Goal: Information Seeking & Learning: Learn about a topic

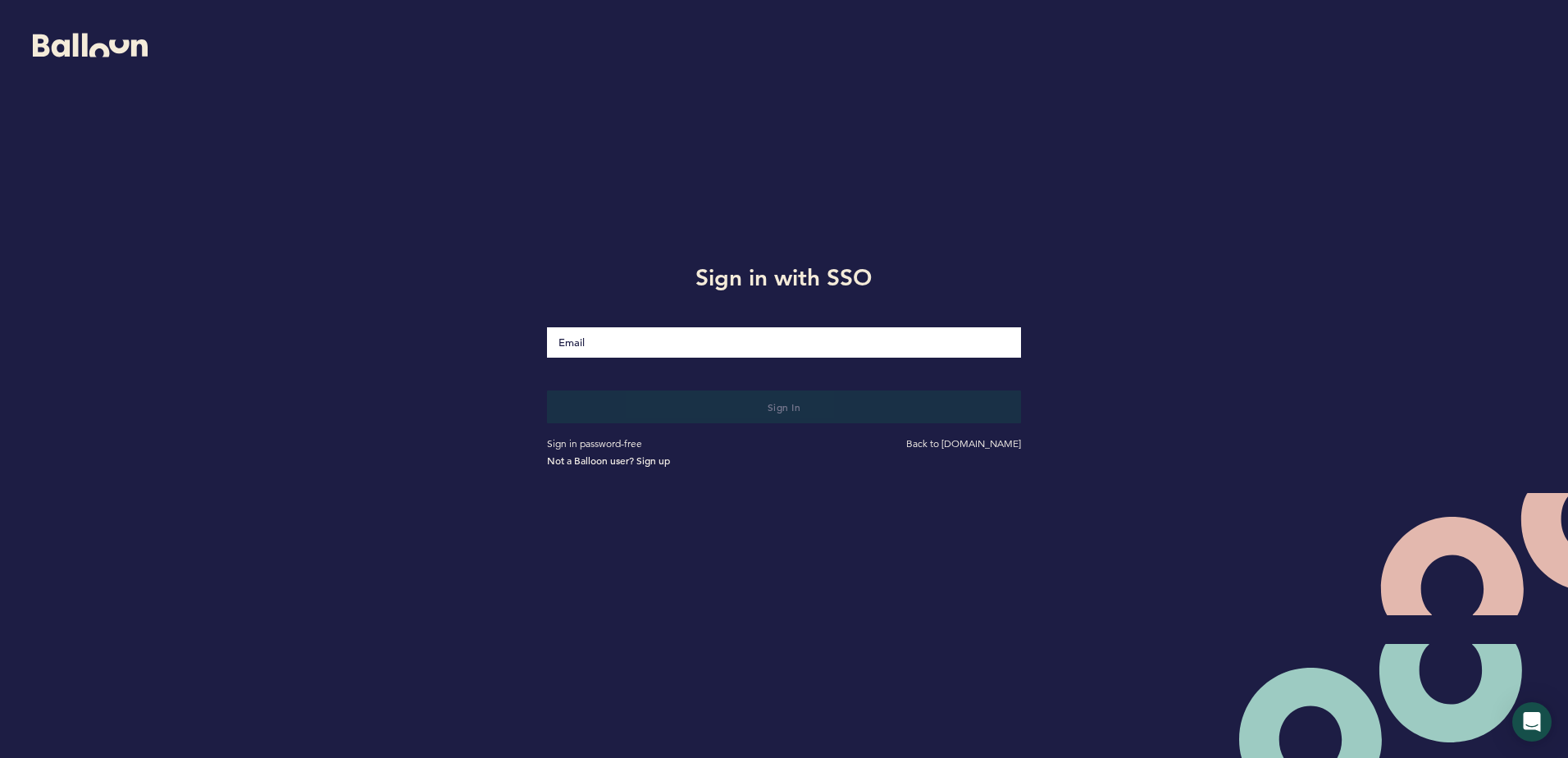
click at [683, 343] on input "Email" at bounding box center [783, 343] width 473 height 30
type input "[EMAIL_ADDRESS][DOMAIN_NAME]"
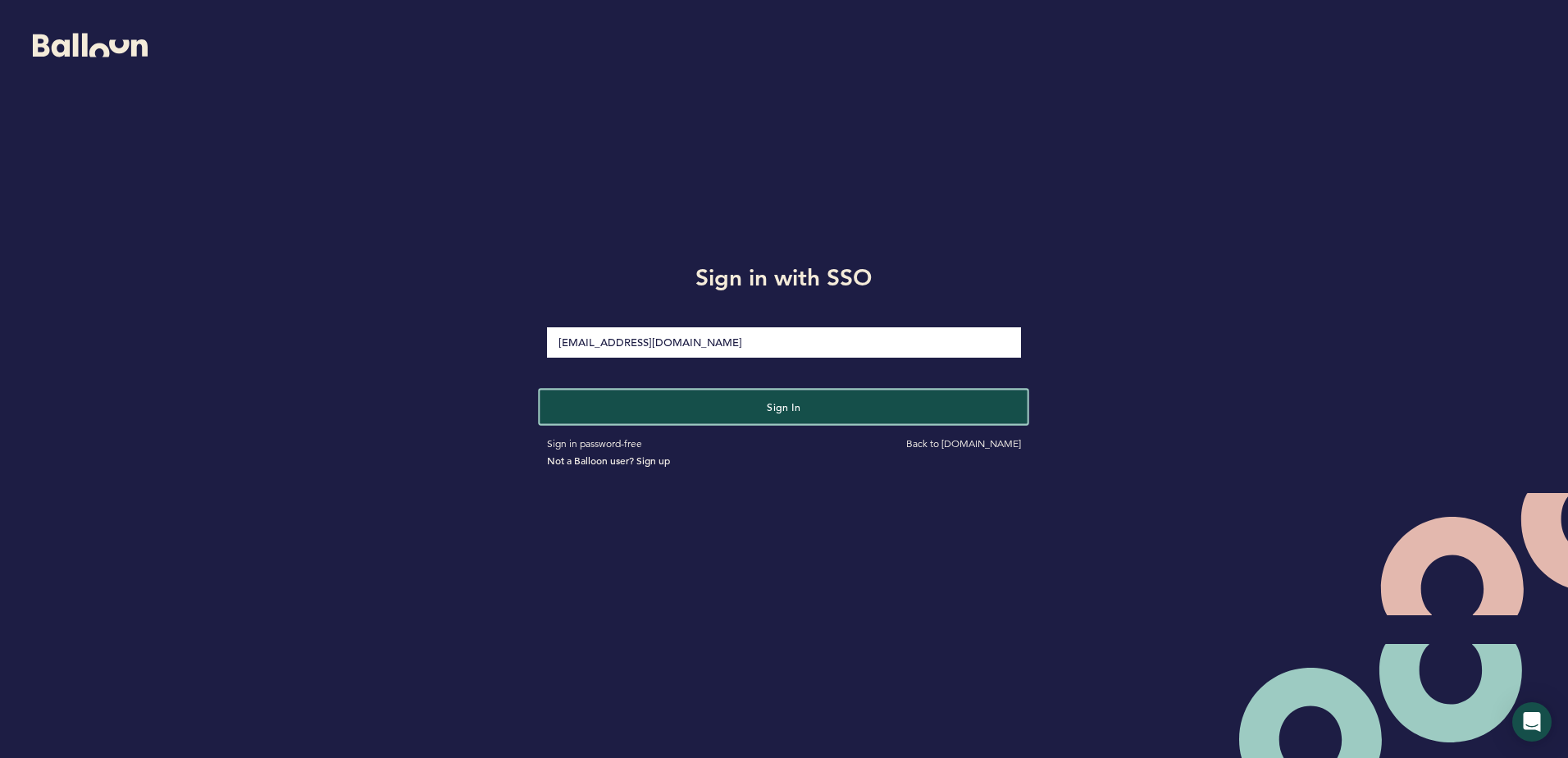
click at [695, 394] on button "Sign in" at bounding box center [784, 407] width 488 height 34
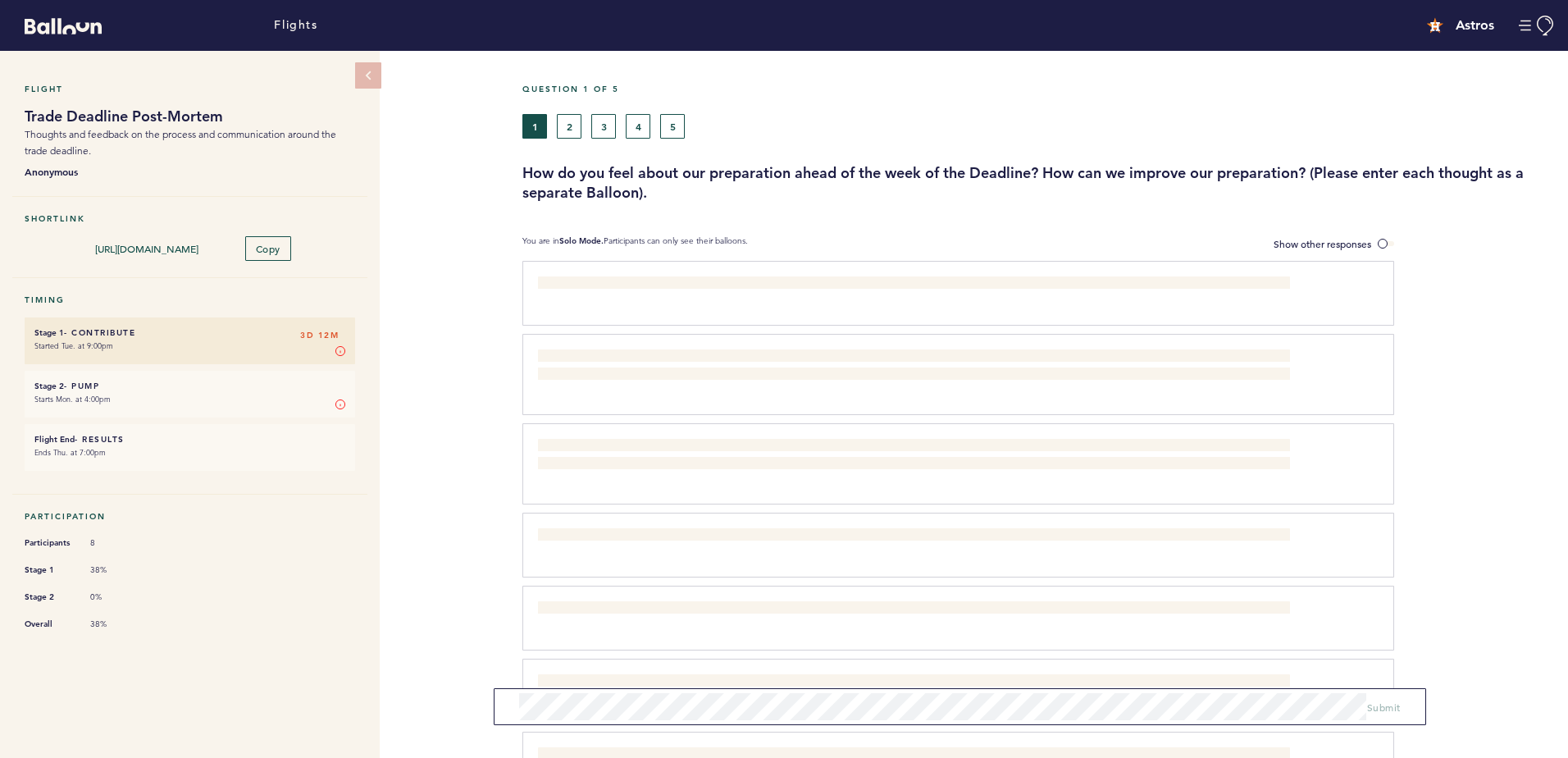
click at [1387, 225] on div "Question 1 of 5 1 2 3 4 5 How do you feel about our preparation ahead of the we…" at bounding box center [1045, 469] width 1045 height 836
click at [1386, 230] on div "Question 1 of 5 1 2 3 4 5 How do you feel about our preparation ahead of the we…" at bounding box center [1045, 469] width 1045 height 836
click at [1390, 233] on div "Question 1 of 5 1 2 3 4 5 How do you feel about our preparation ahead of the we…" at bounding box center [1045, 469] width 1045 height 836
click at [1380, 235] on label "Show other responses" at bounding box center [1334, 243] width 121 height 17
click at [0, 0] on input "Show other responses" at bounding box center [0, 0] width 0 height 0
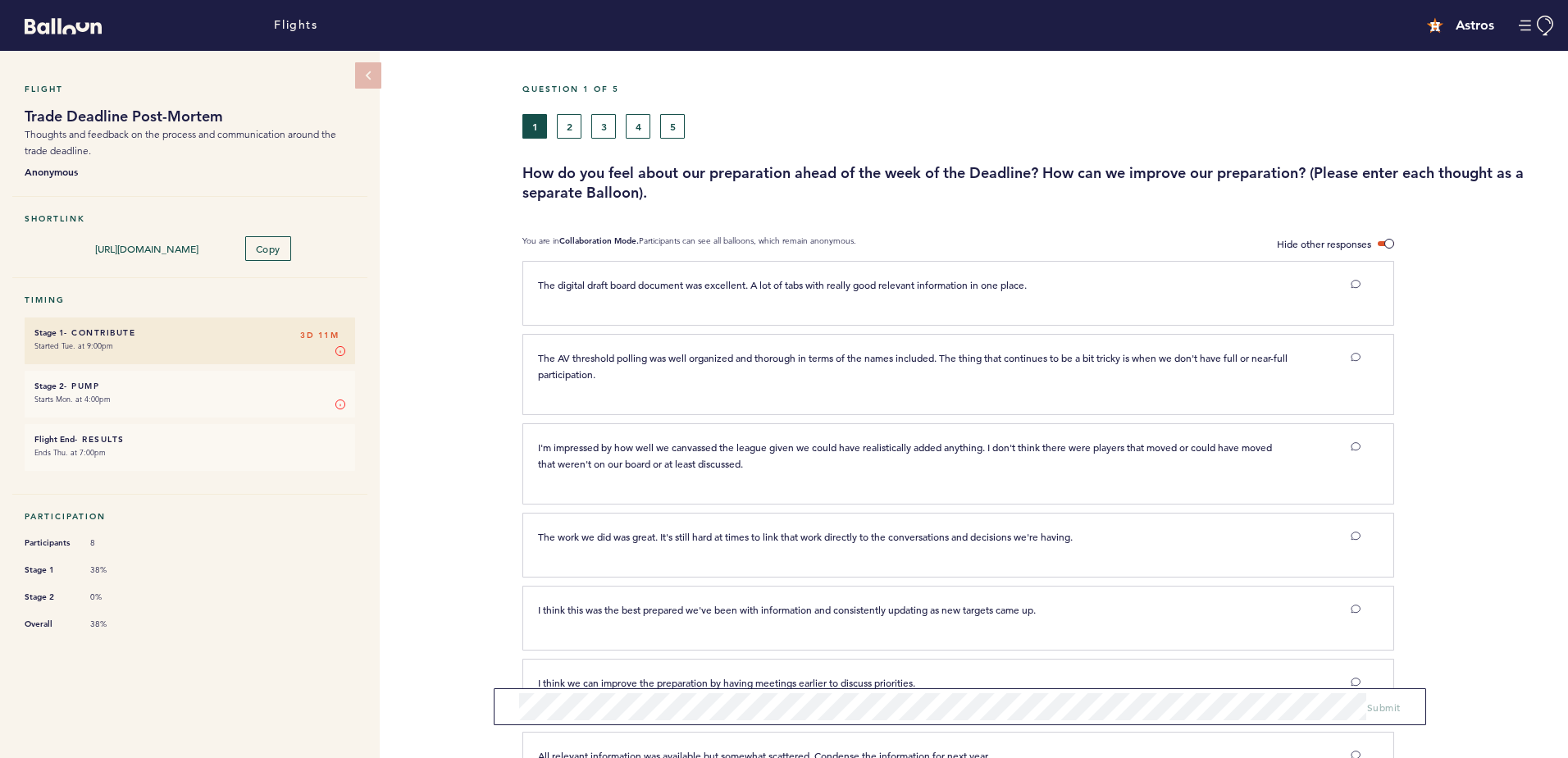
click at [578, 139] on div "Question 1 of 5 1 2 3 4 5 How do you feel about our preparation ahead of the we…" at bounding box center [1045, 143] width 1045 height 119
click at [571, 128] on button "2" at bounding box center [569, 126] width 25 height 25
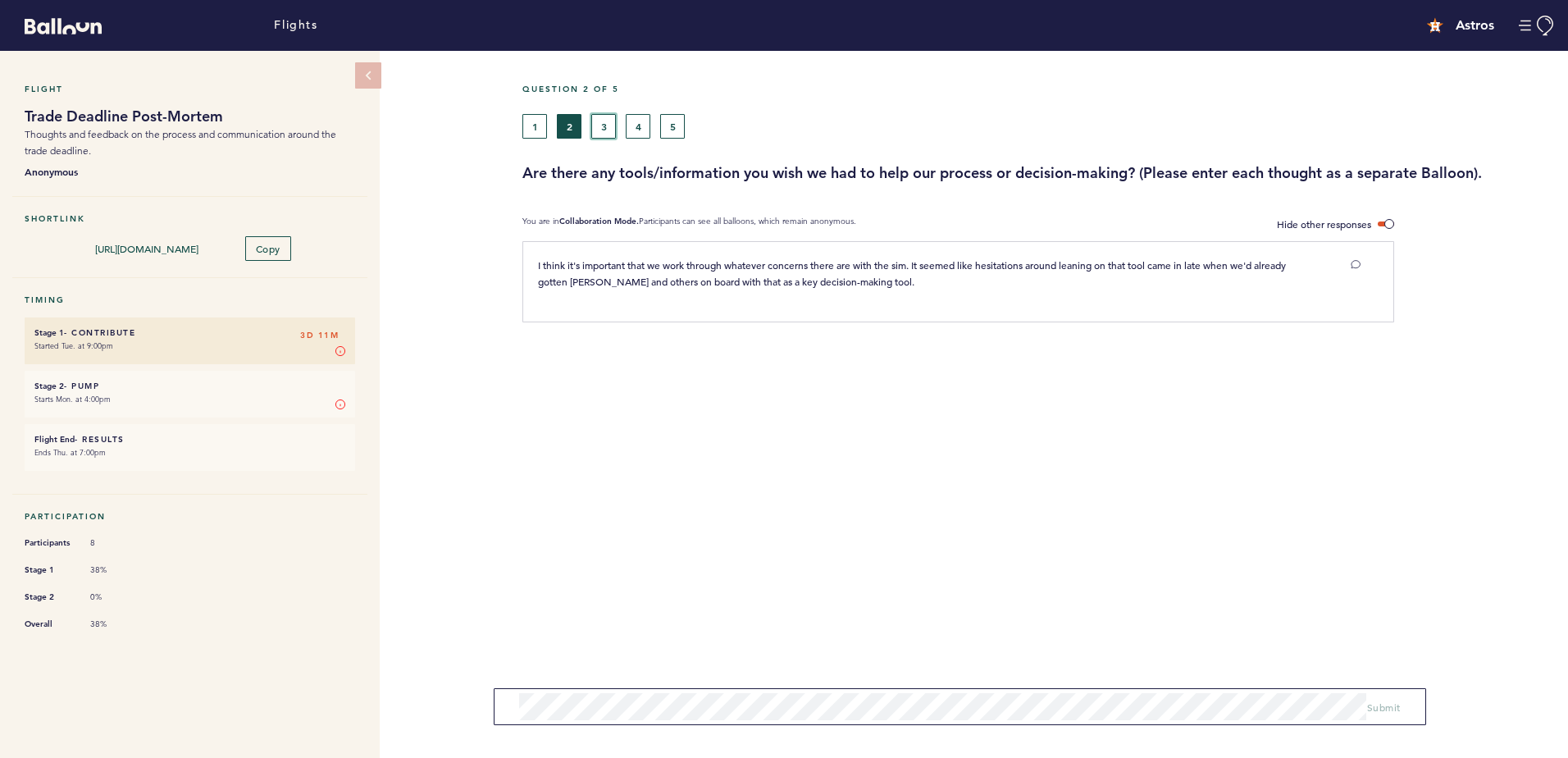
click at [608, 125] on button "3" at bounding box center [603, 126] width 25 height 25
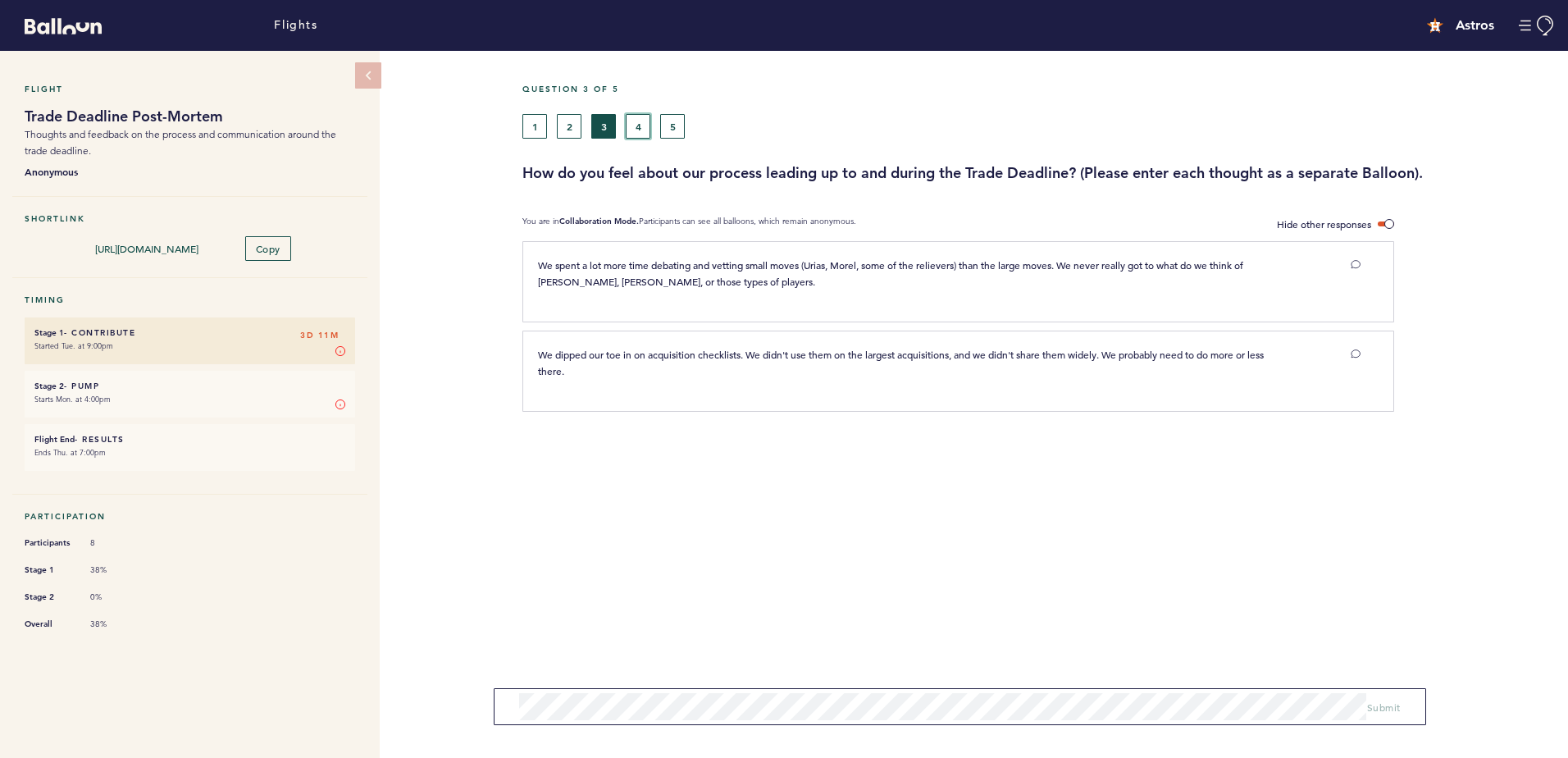
click at [642, 123] on button "4" at bounding box center [638, 126] width 25 height 25
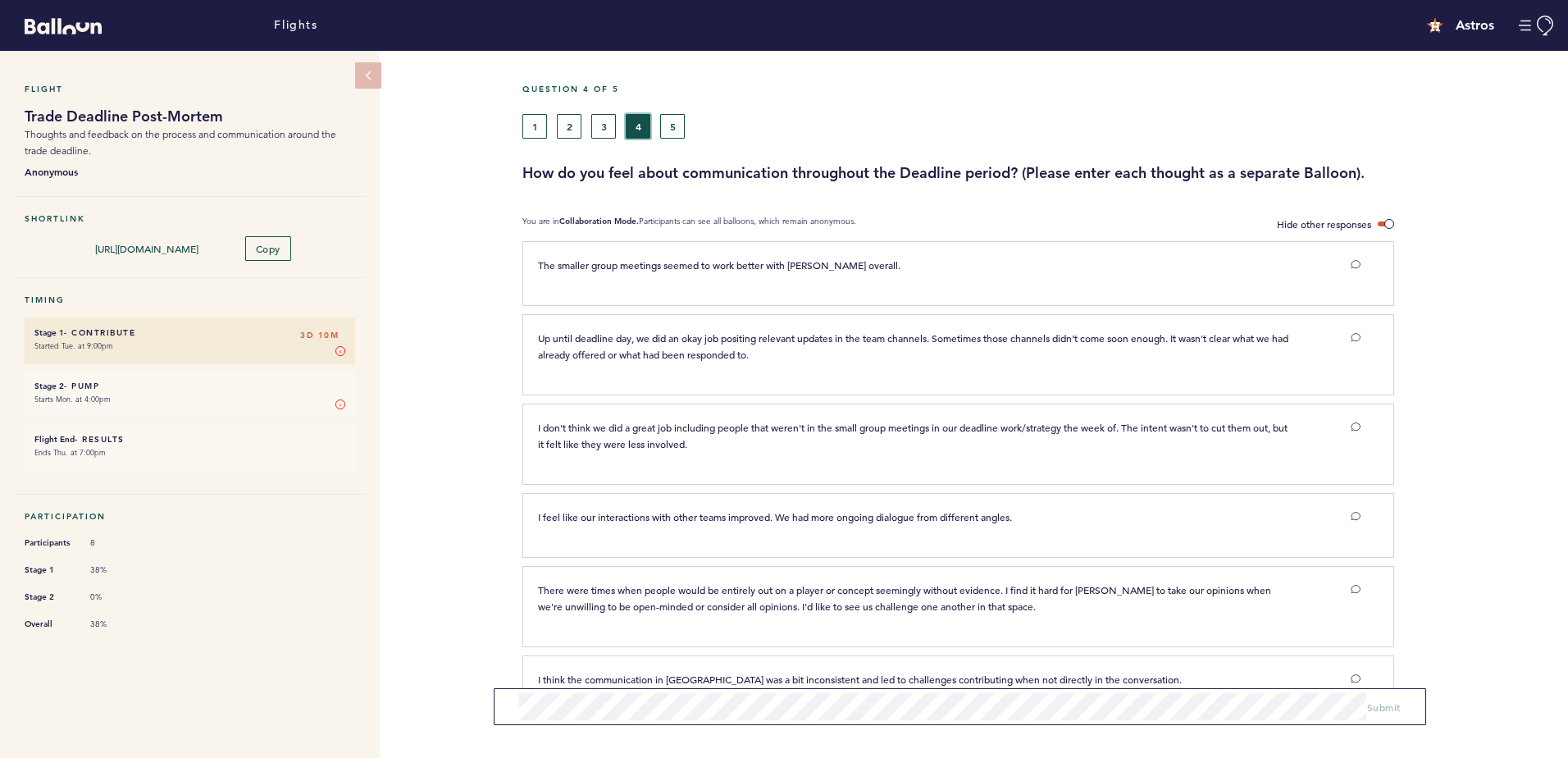
scroll to position [51, 0]
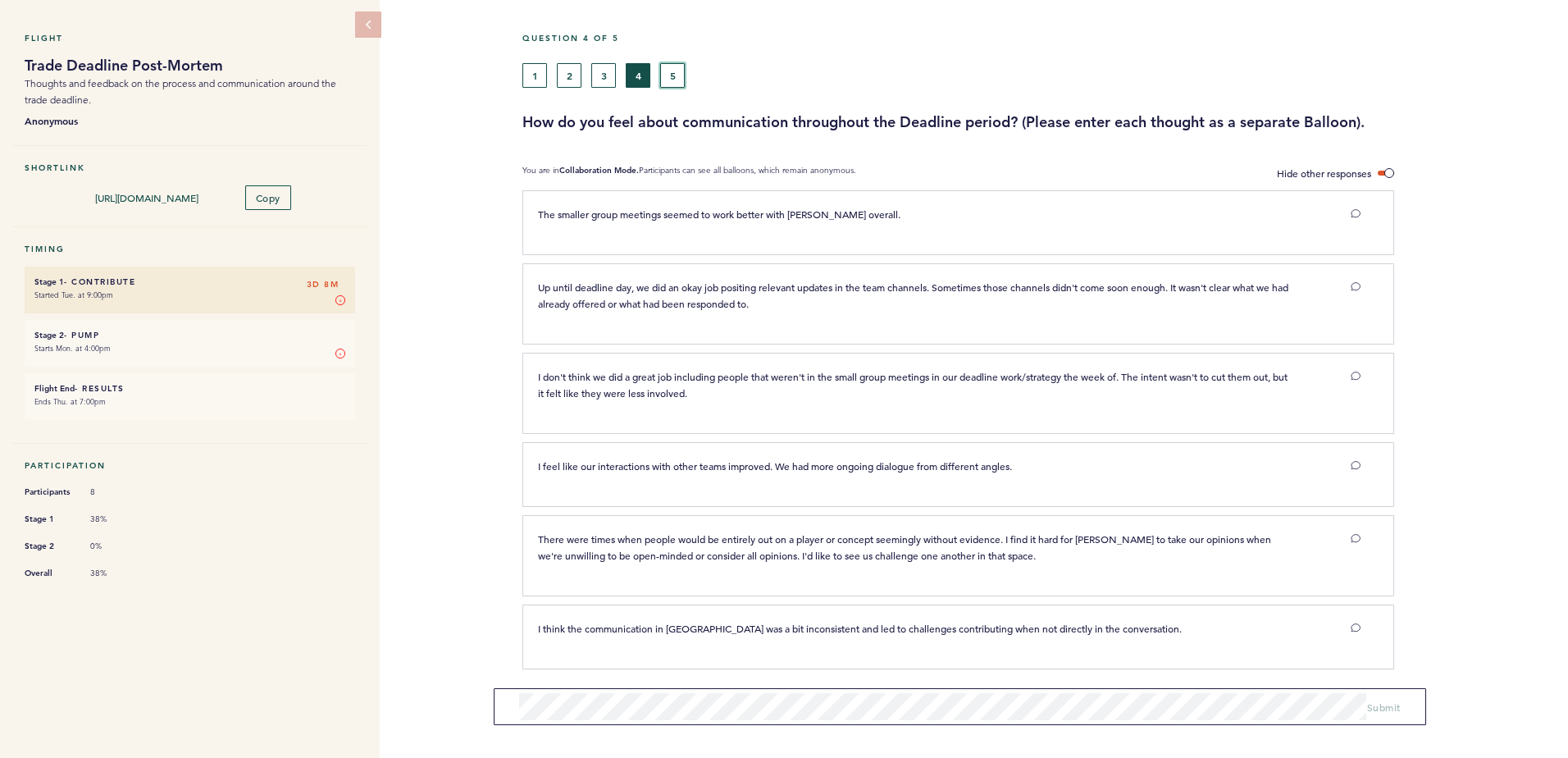
click at [675, 70] on button "5" at bounding box center [673, 75] width 25 height 25
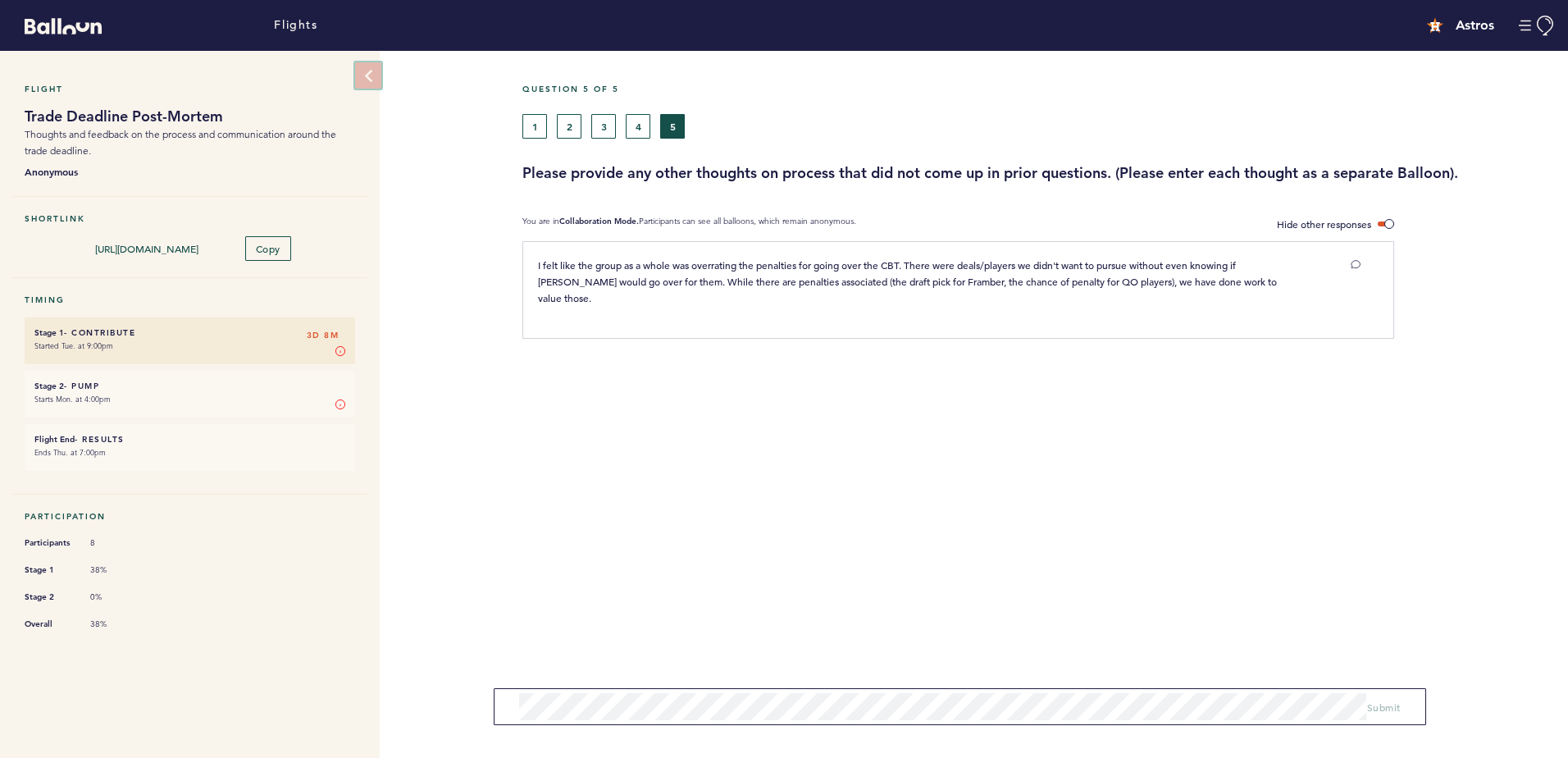
click at [374, 73] on icon at bounding box center [369, 76] width 14 height 14
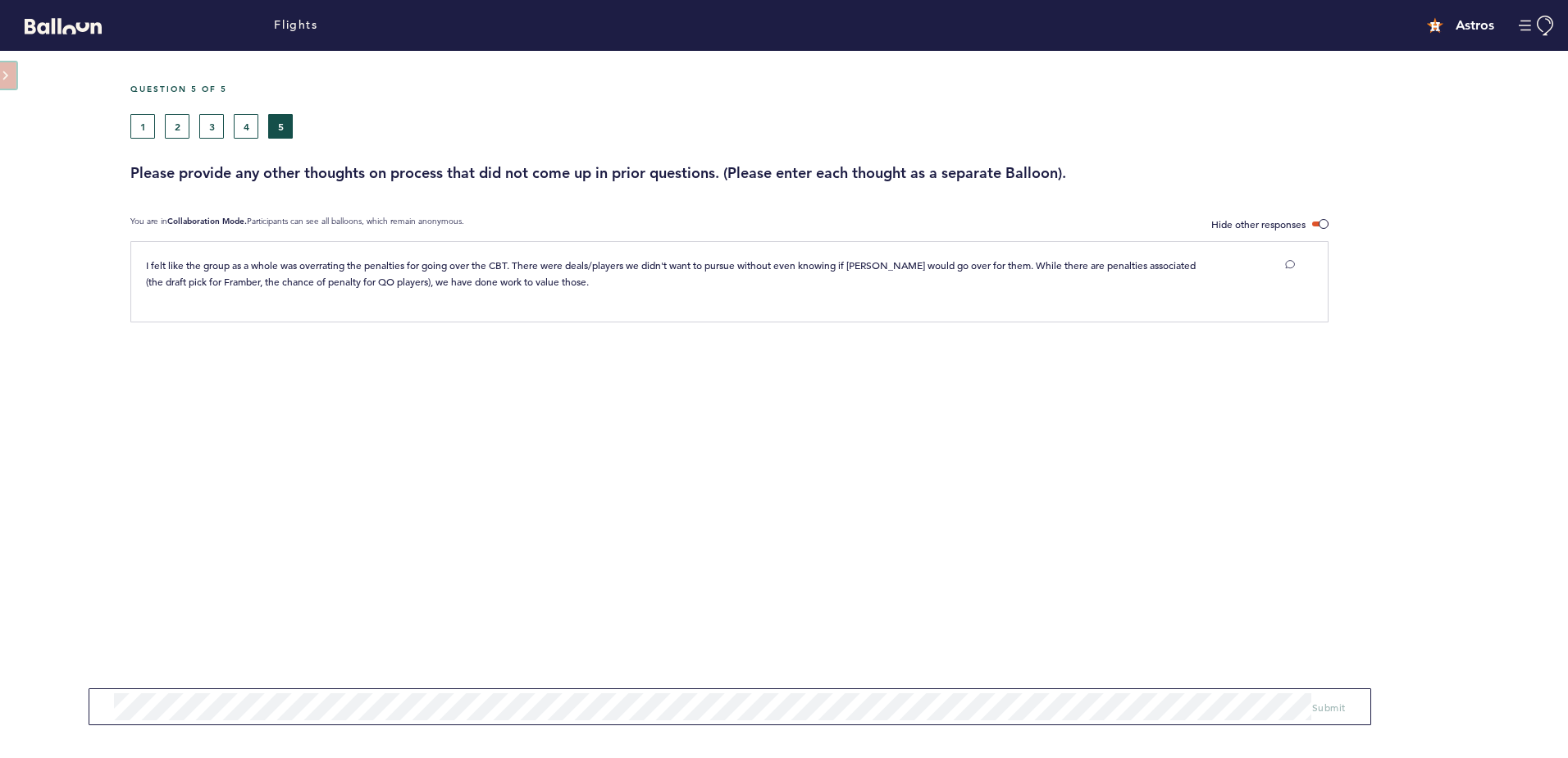
click at [0, 85] on html "Flights Astros [EMAIL_ADDRESS][DOMAIN_NAME] Team Domain: astros Notification Pr…" at bounding box center [784, 379] width 1568 height 758
click at [0, 72] on button at bounding box center [28, 75] width 58 height 27
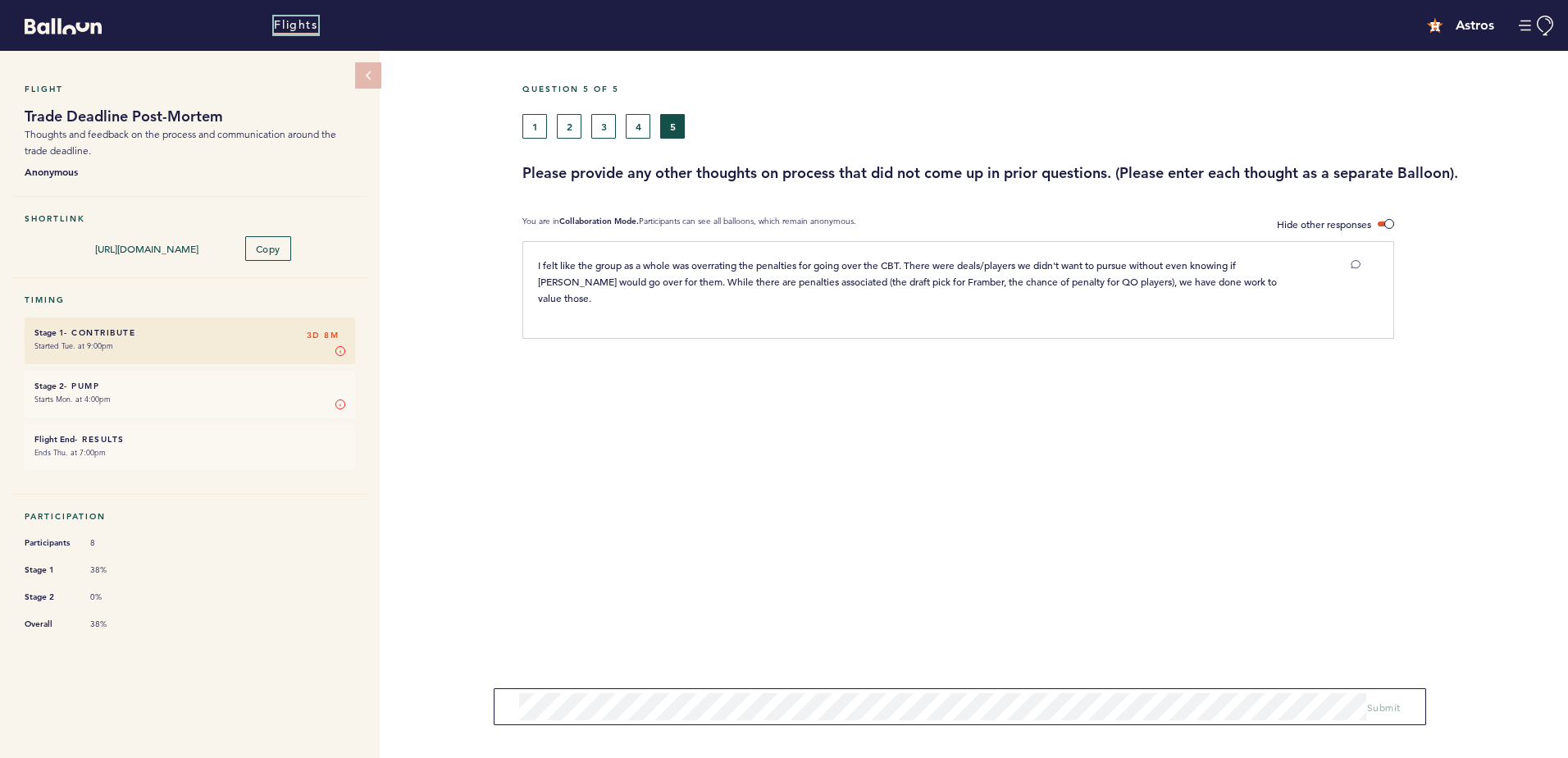
click at [298, 28] on link "Flights" at bounding box center [295, 25] width 43 height 18
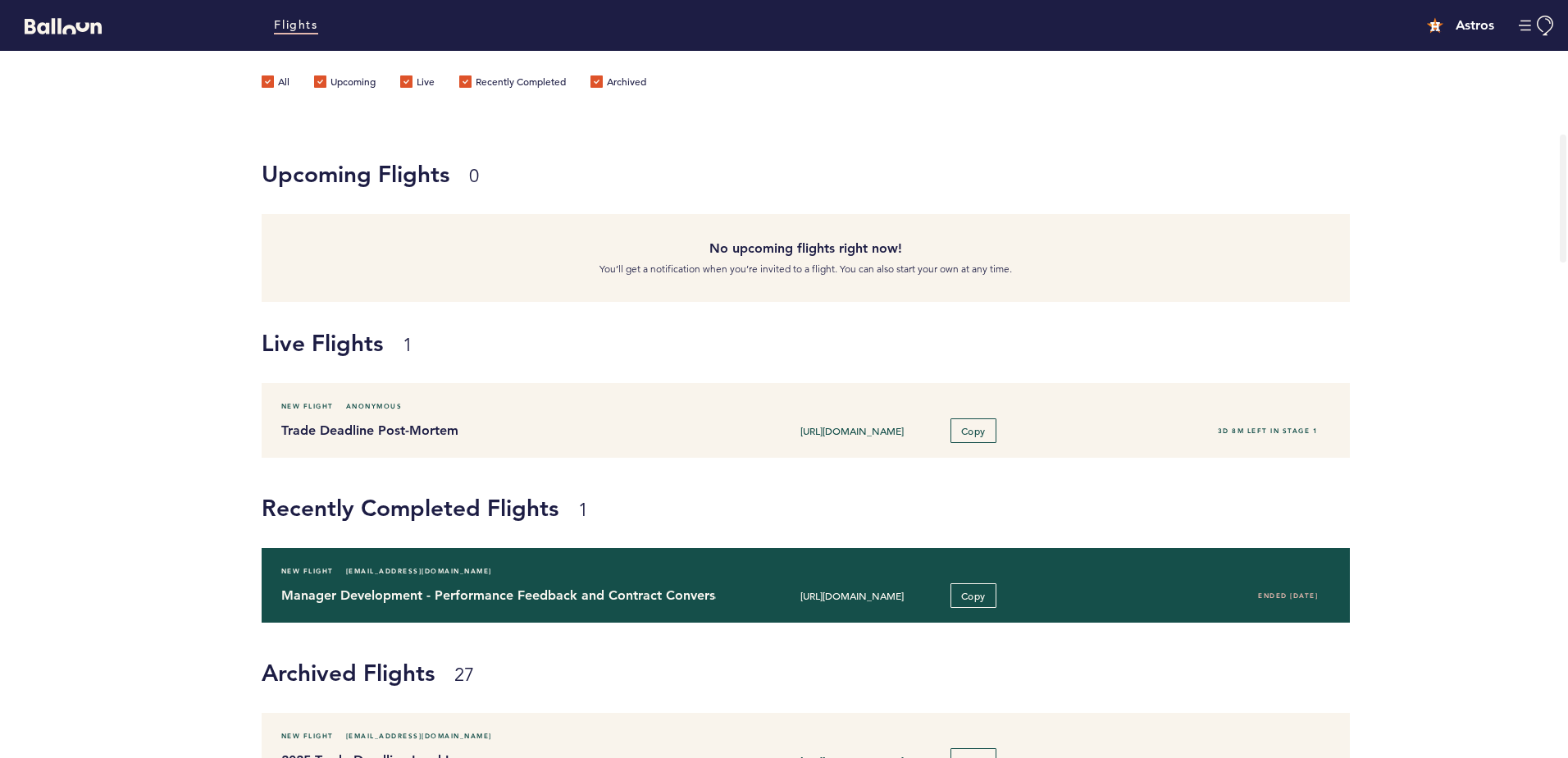
click at [670, 573] on div "New Flight [EMAIL_ADDRESS][DOMAIN_NAME]" at bounding box center [806, 571] width 1075 height 16
